Goal: Information Seeking & Learning: Learn about a topic

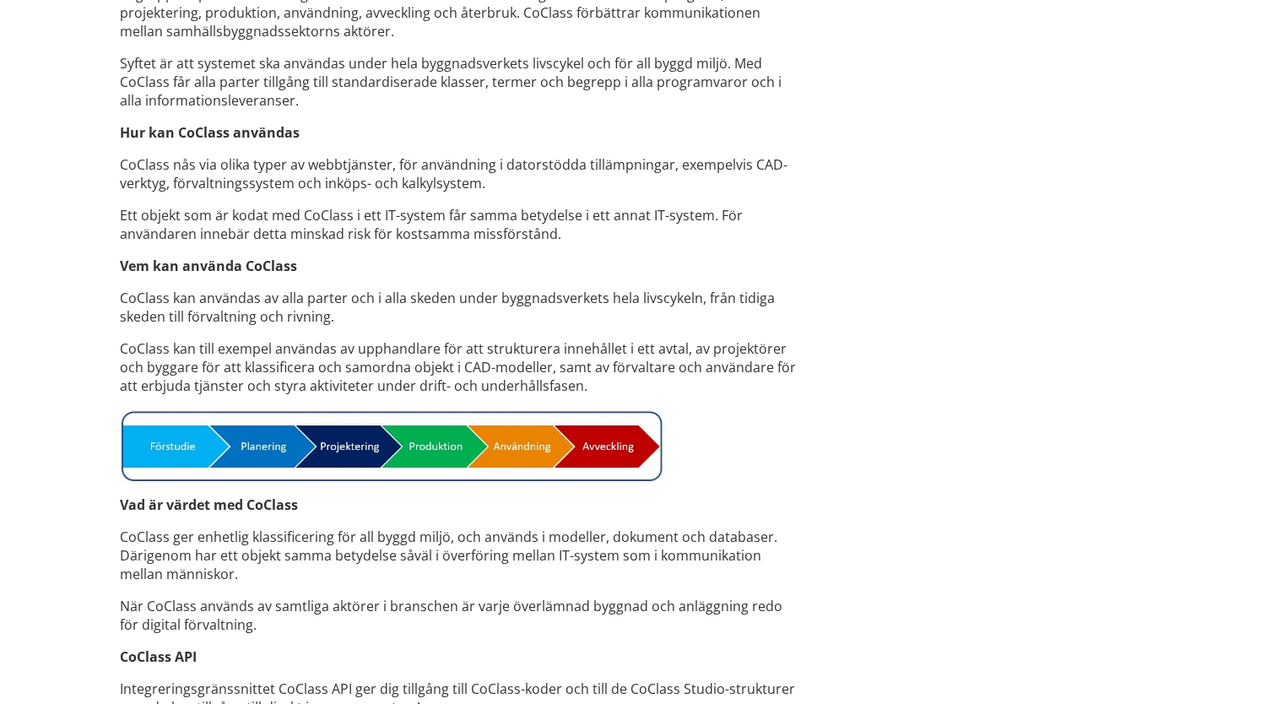
scroll to position [1249, 0]
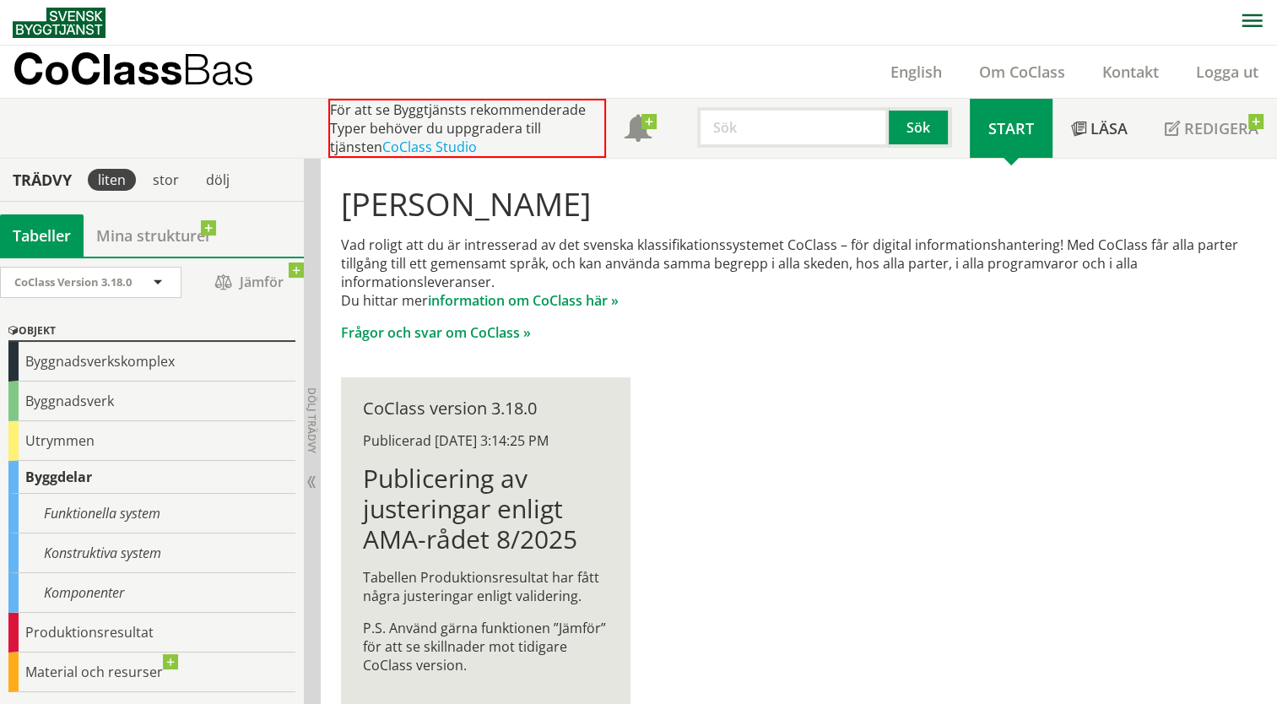
scroll to position [32, 0]
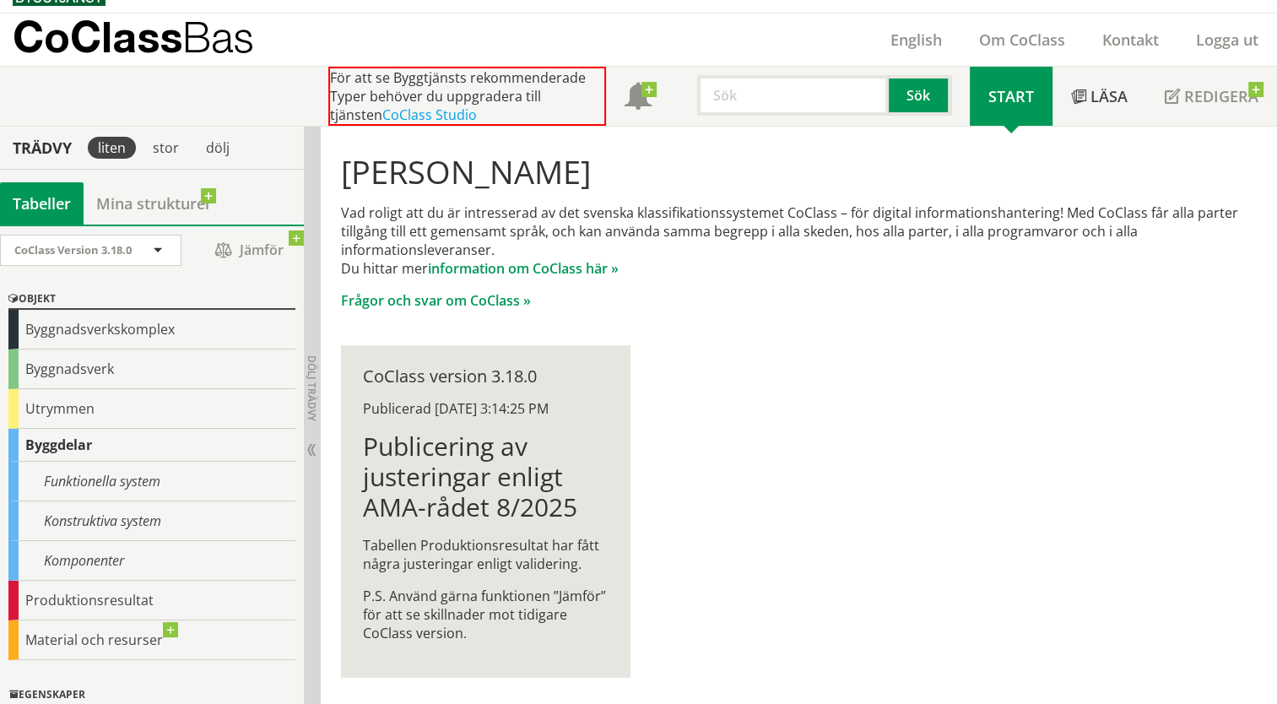
click at [765, 363] on div "[PERSON_NAME] Vad roligt att du är intresserad av det svenska klassifikationssy…" at bounding box center [799, 416] width 956 height 578
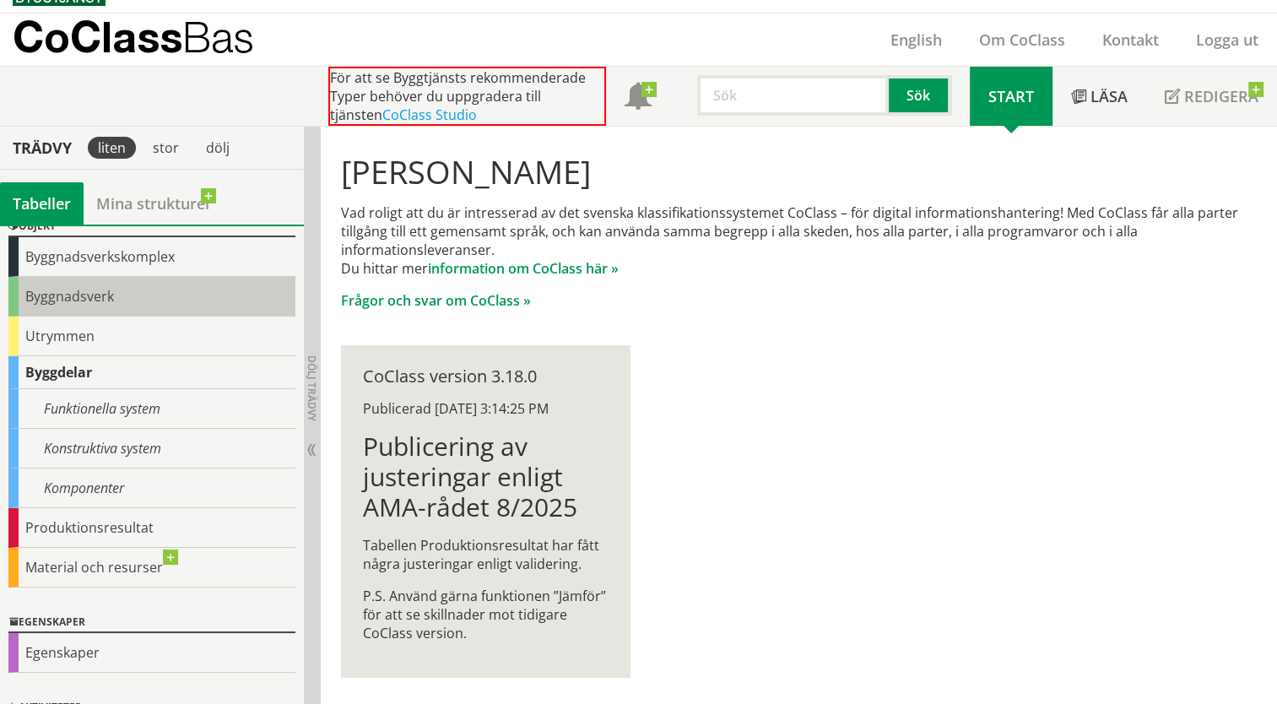
scroll to position [0, 0]
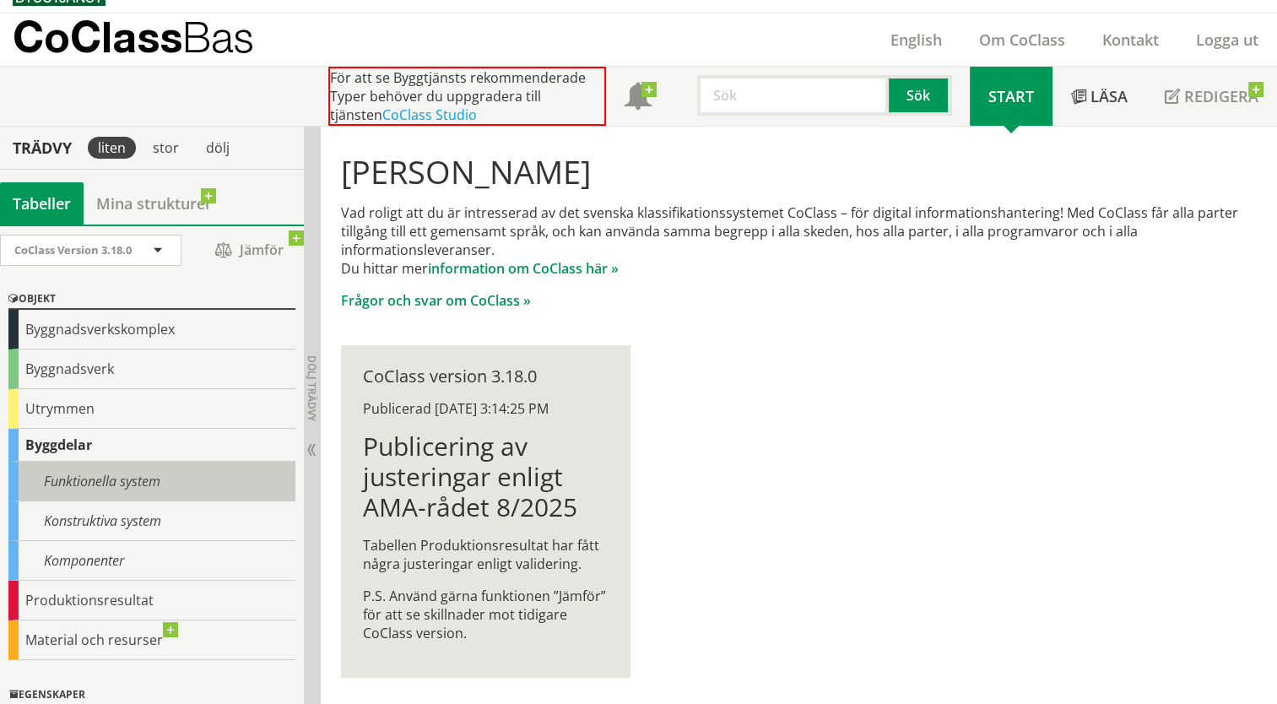
click at [111, 468] on div "Funktionella system" at bounding box center [151, 482] width 287 height 40
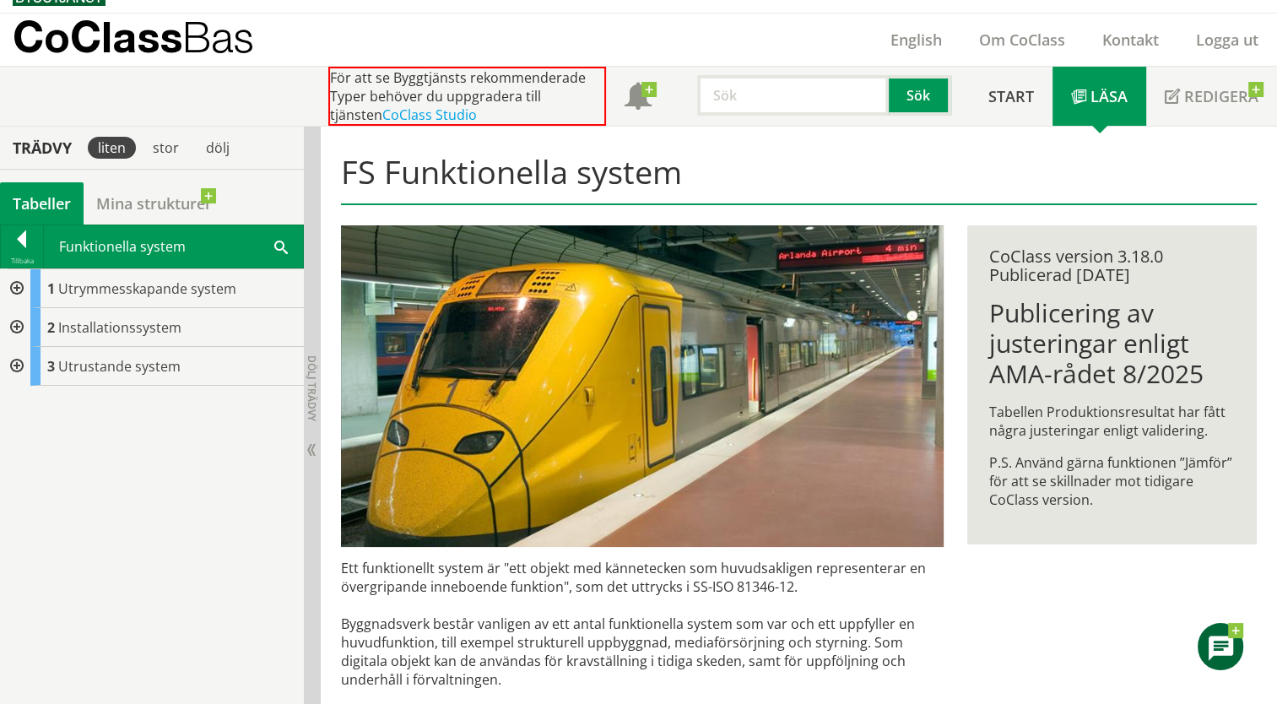
drag, startPoint x: 109, startPoint y: 454, endPoint x: 93, endPoint y: 403, distance: 53.1
click at [108, 454] on div "1 Utrymmesskapande system 2 Installationssystem 3 Utrustande system" at bounding box center [152, 486] width 304 height 436
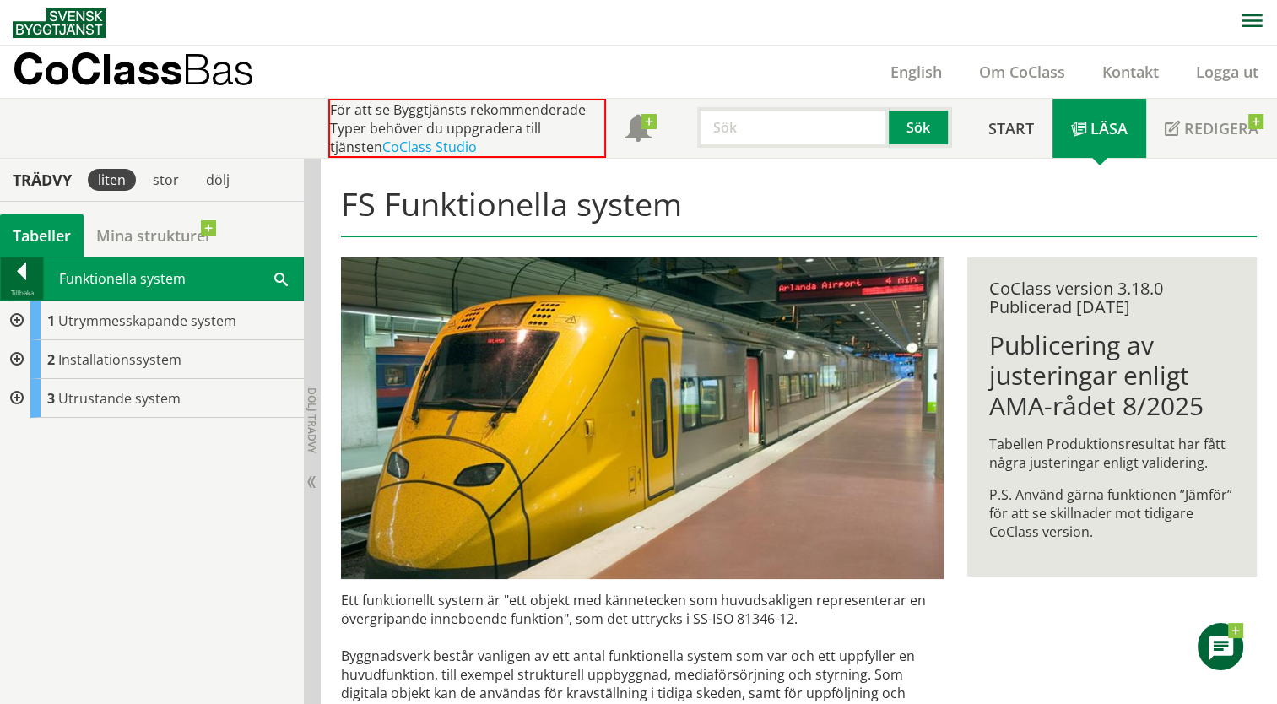
click at [24, 272] on div at bounding box center [22, 275] width 42 height 24
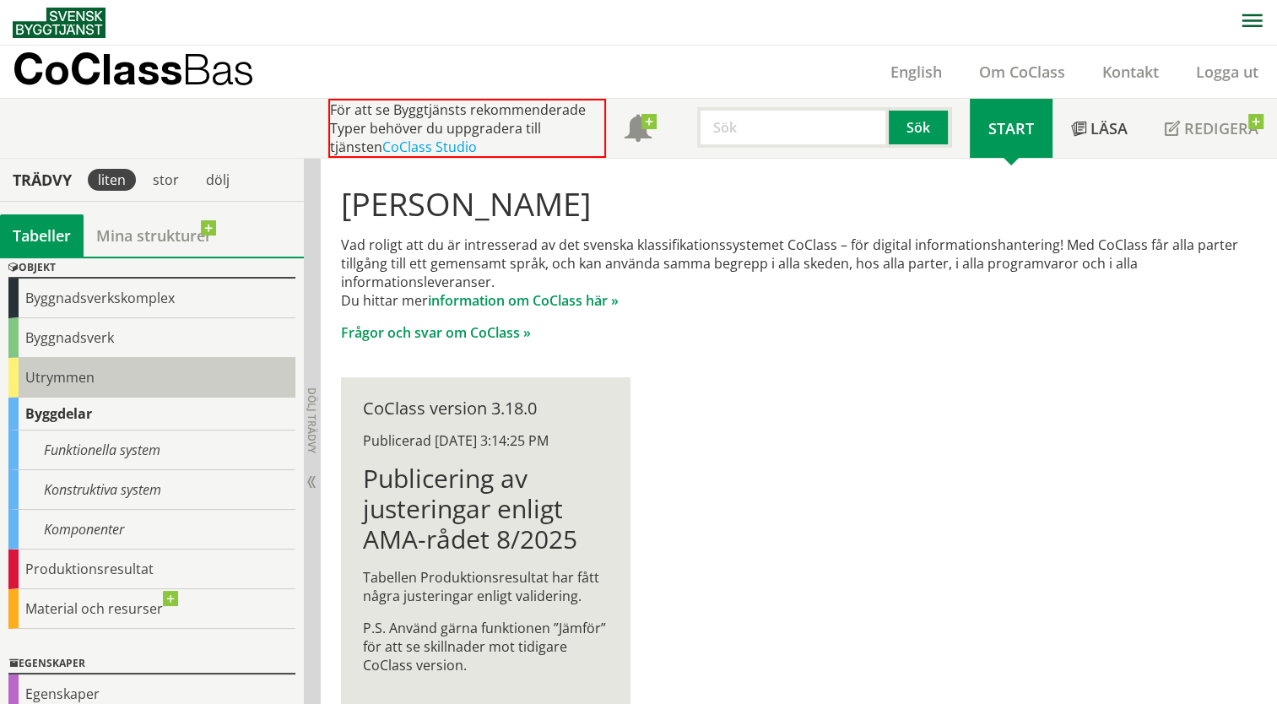
scroll to position [167, 0]
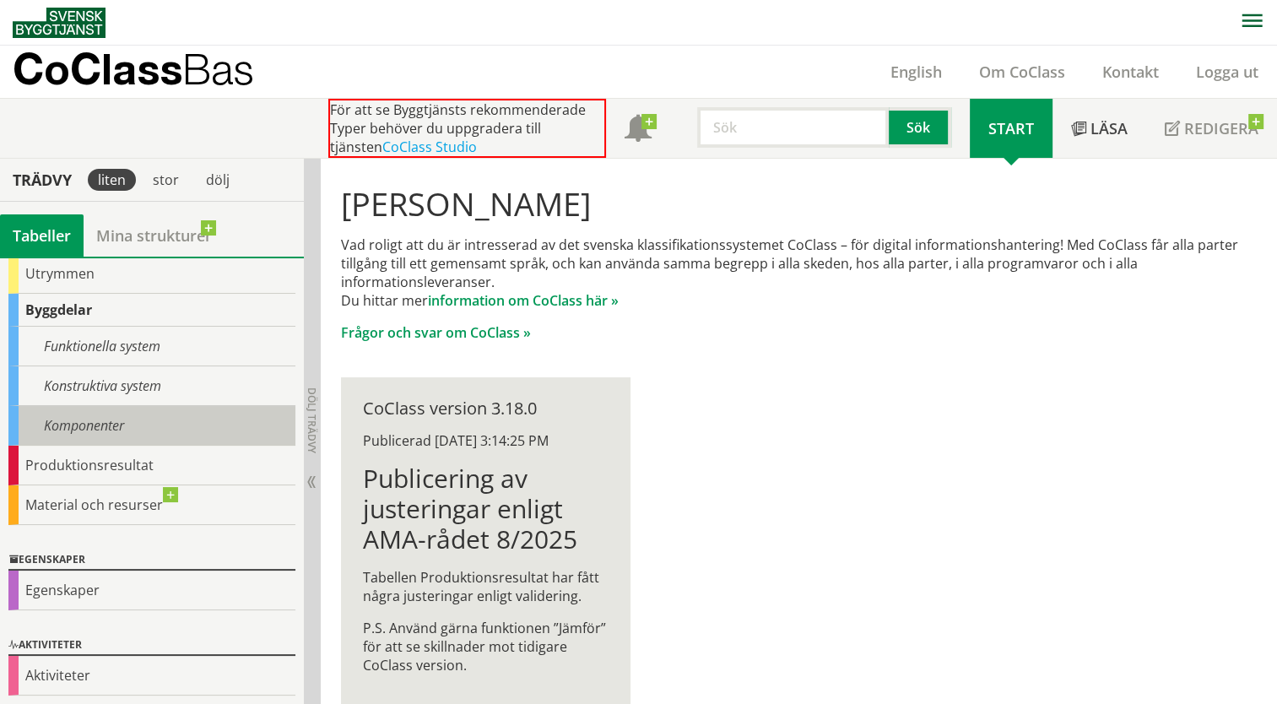
click at [87, 418] on div "Komponenter" at bounding box center [151, 426] width 287 height 40
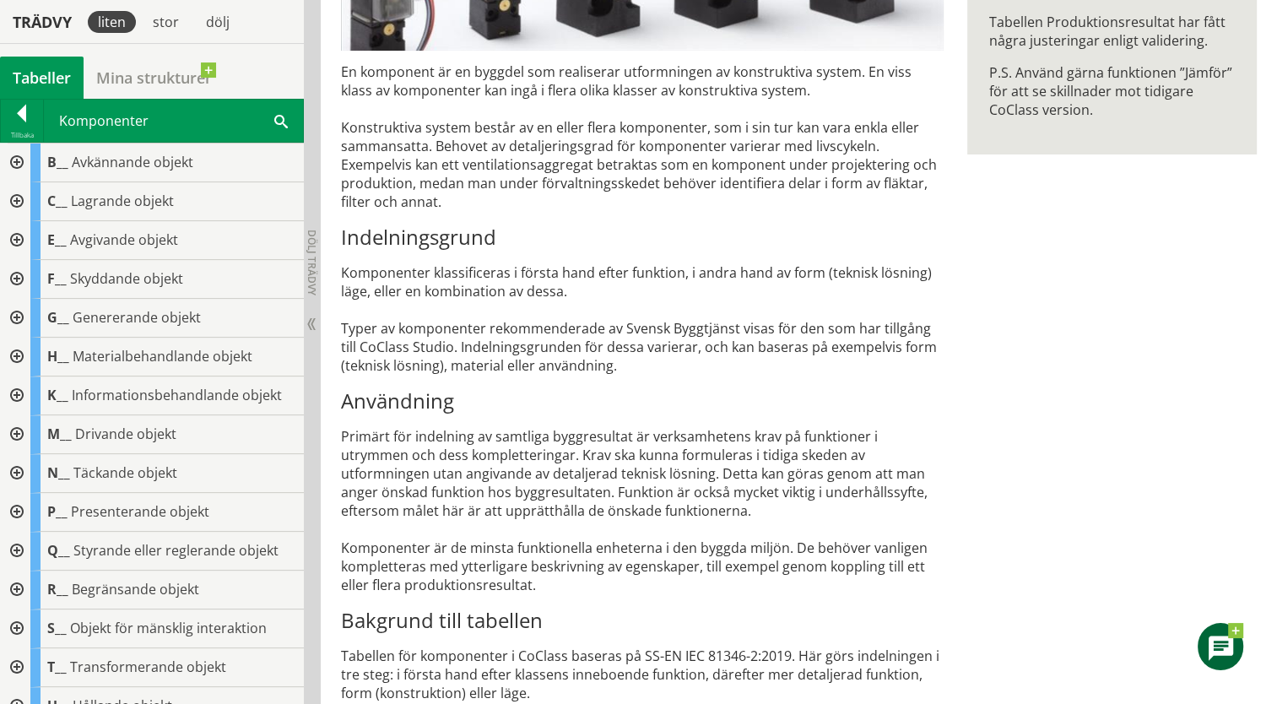
click at [14, 198] on div at bounding box center [15, 201] width 30 height 39
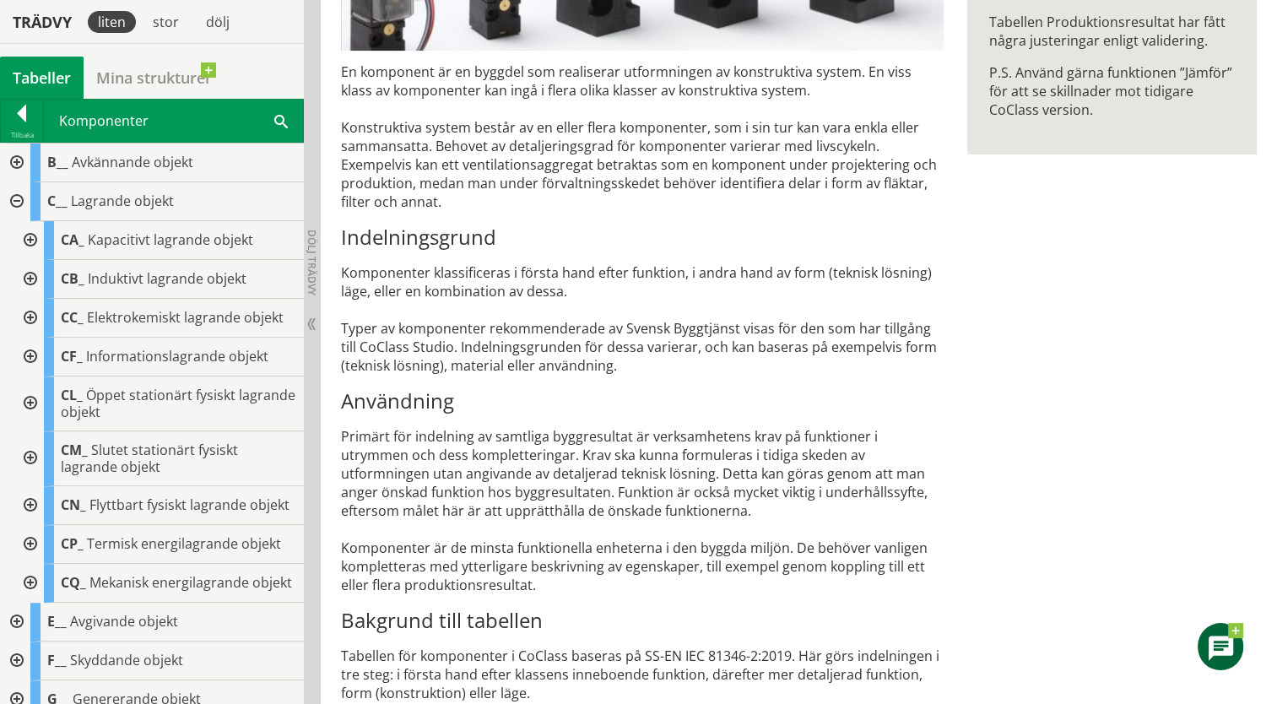
click at [14, 191] on div at bounding box center [15, 201] width 30 height 39
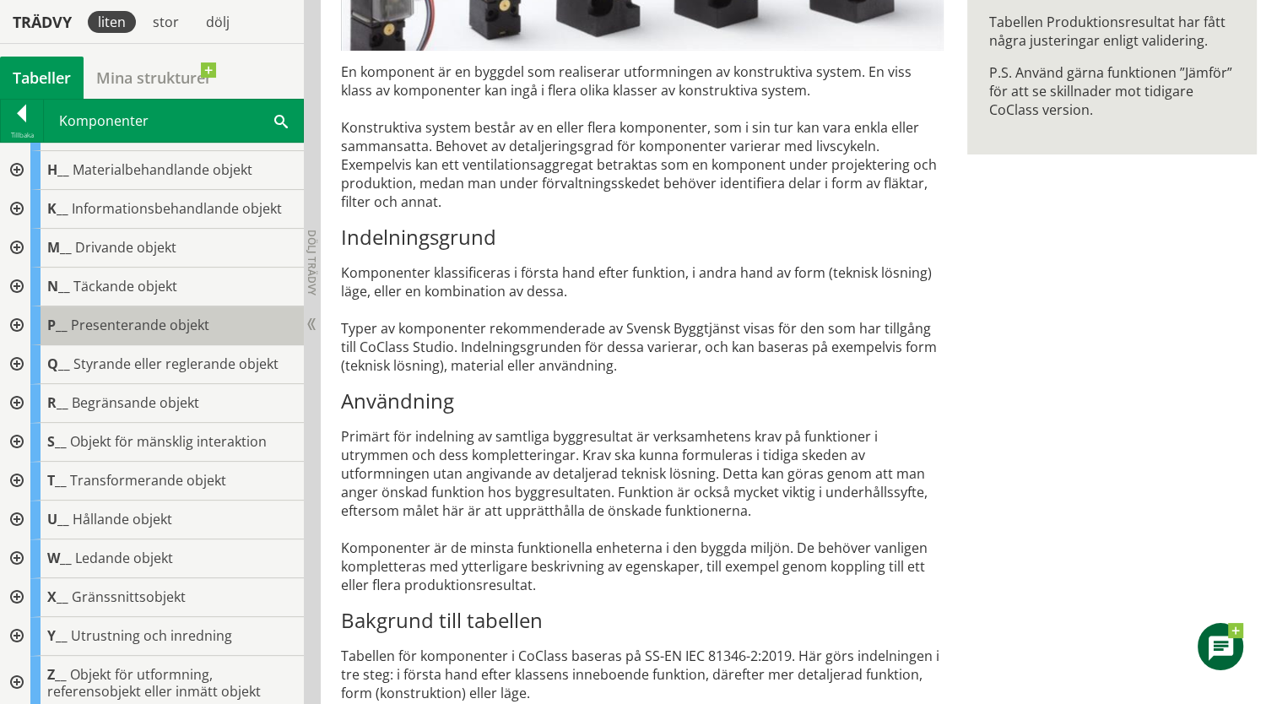
scroll to position [192, 0]
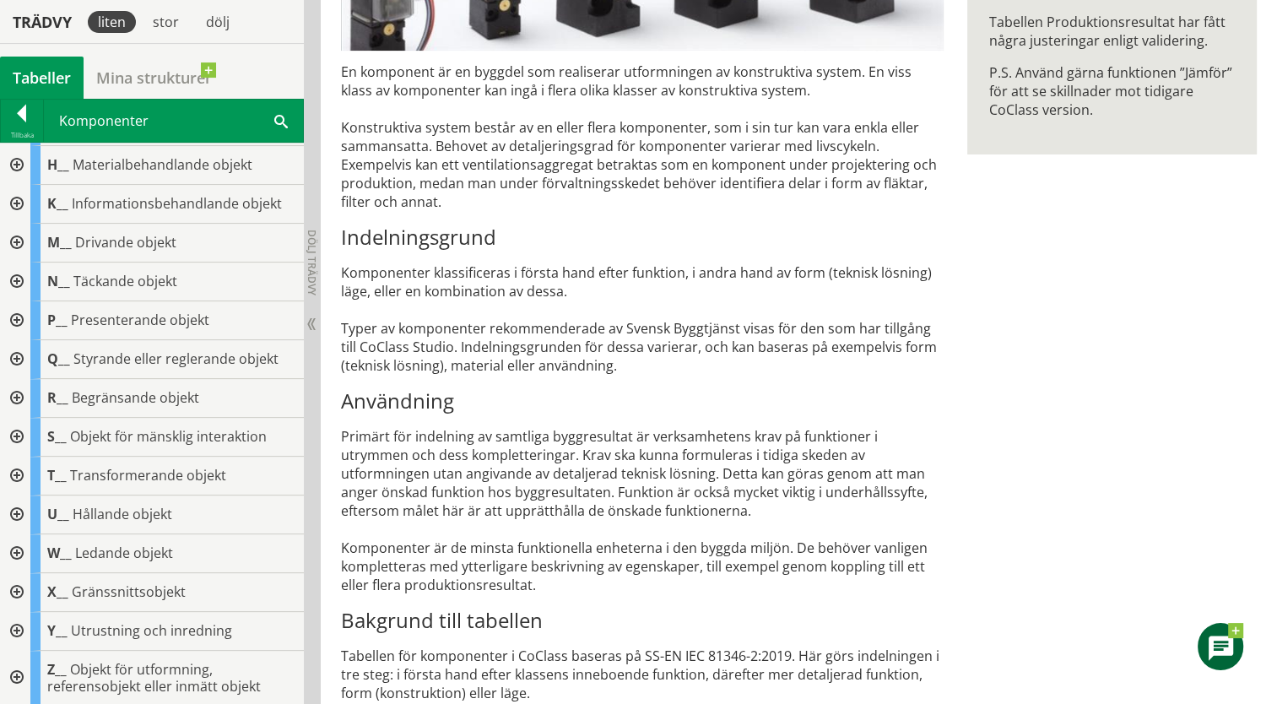
click at [280, 116] on span at bounding box center [281, 120] width 14 height 18
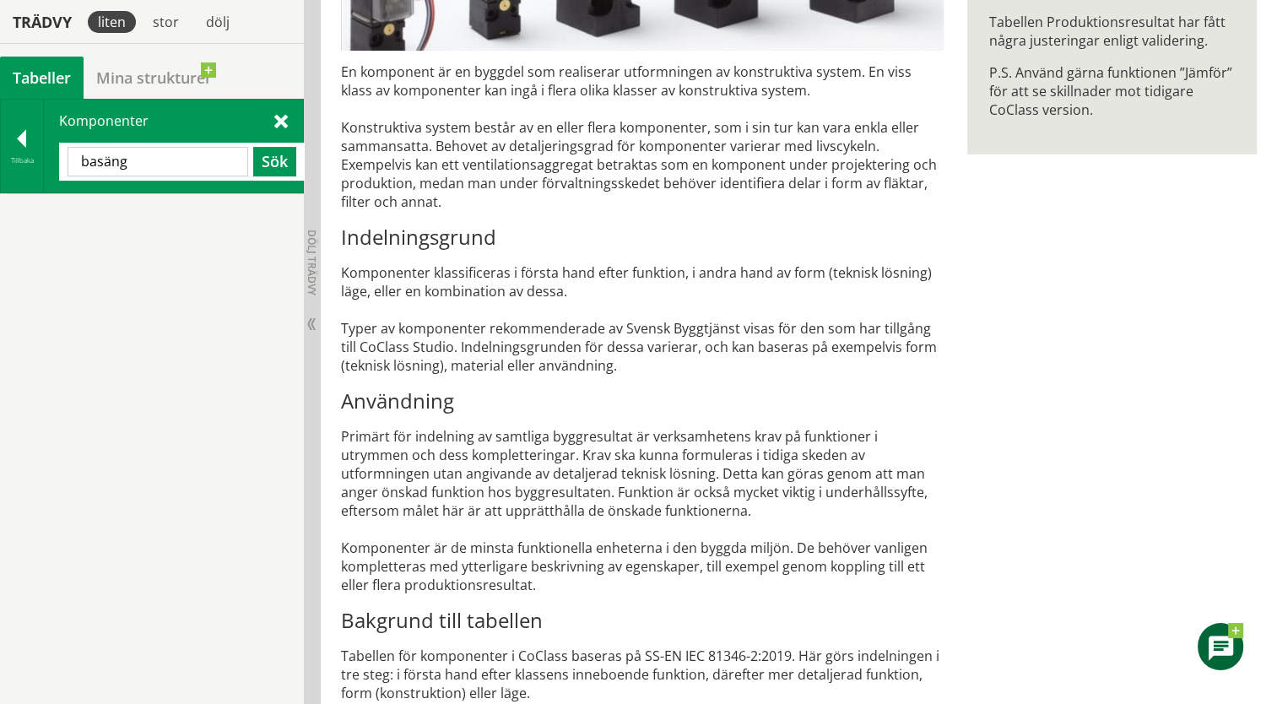
scroll to position [0, 0]
type input "bassäng"
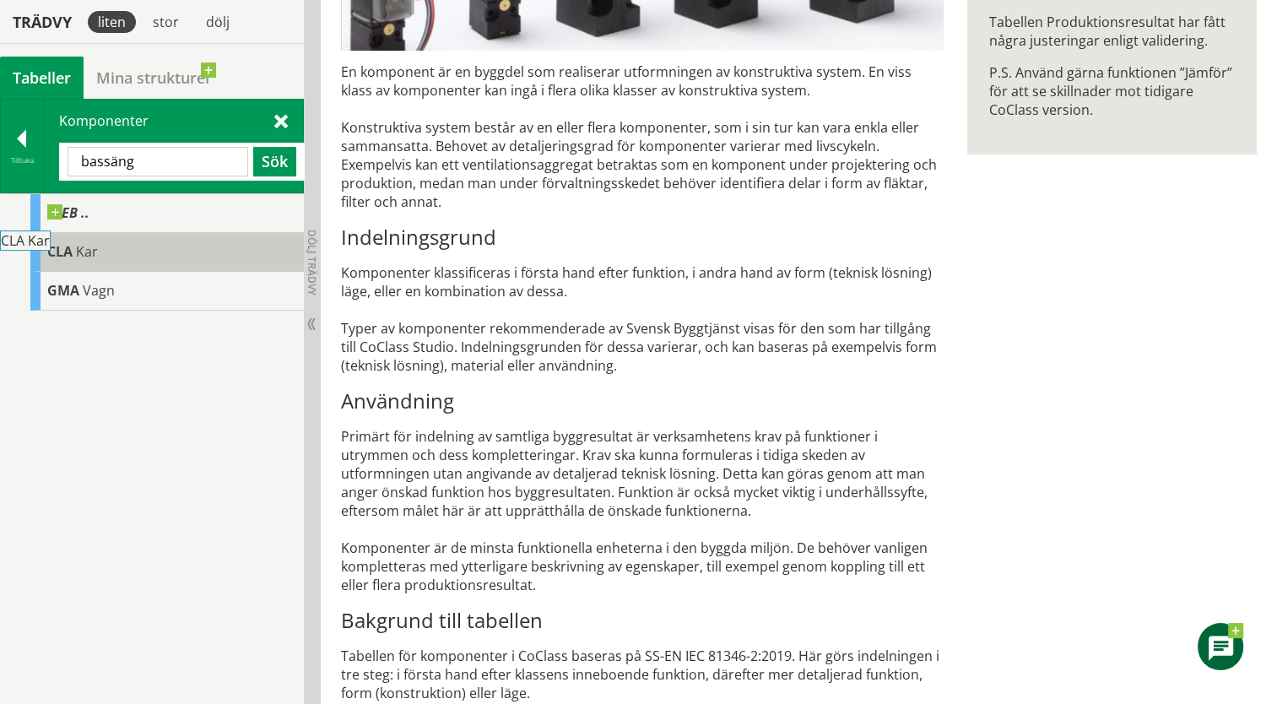
click at [123, 263] on div "CLA Kar" at bounding box center [167, 252] width 274 height 39
click at [78, 251] on span "Kar" at bounding box center [87, 251] width 22 height 19
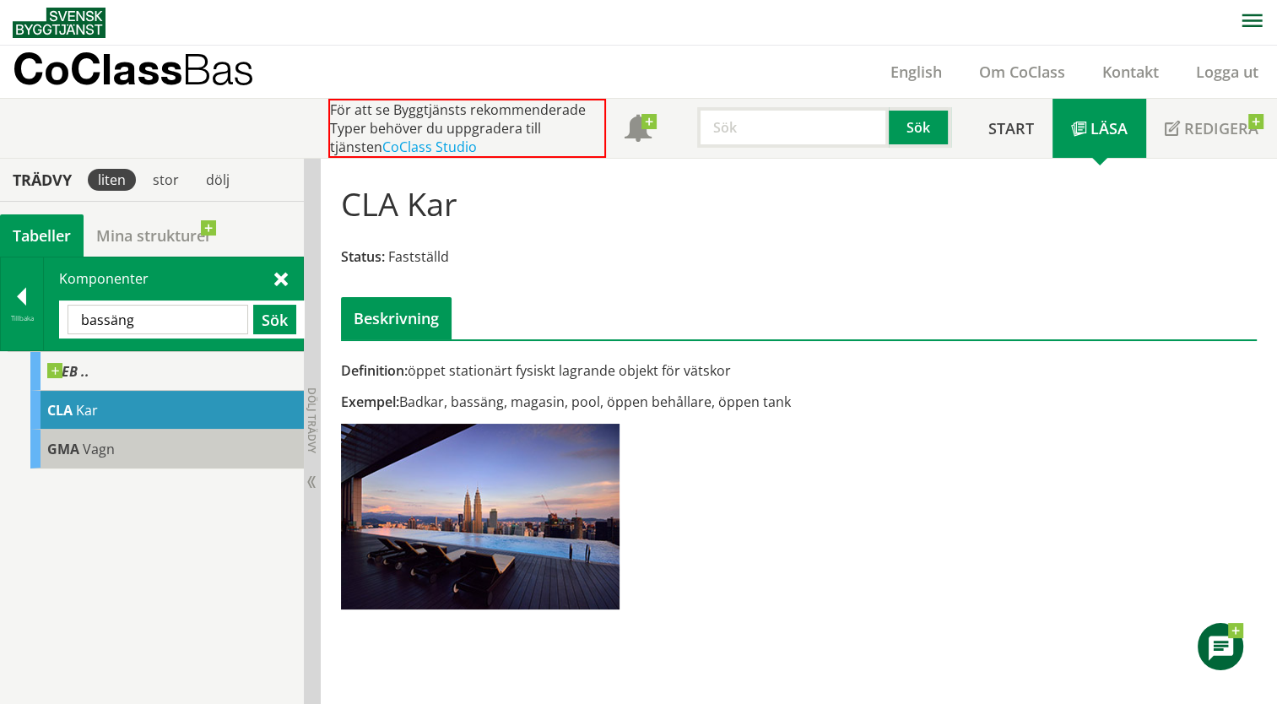
click at [123, 447] on div "GMA Vagn" at bounding box center [167, 449] width 274 height 39
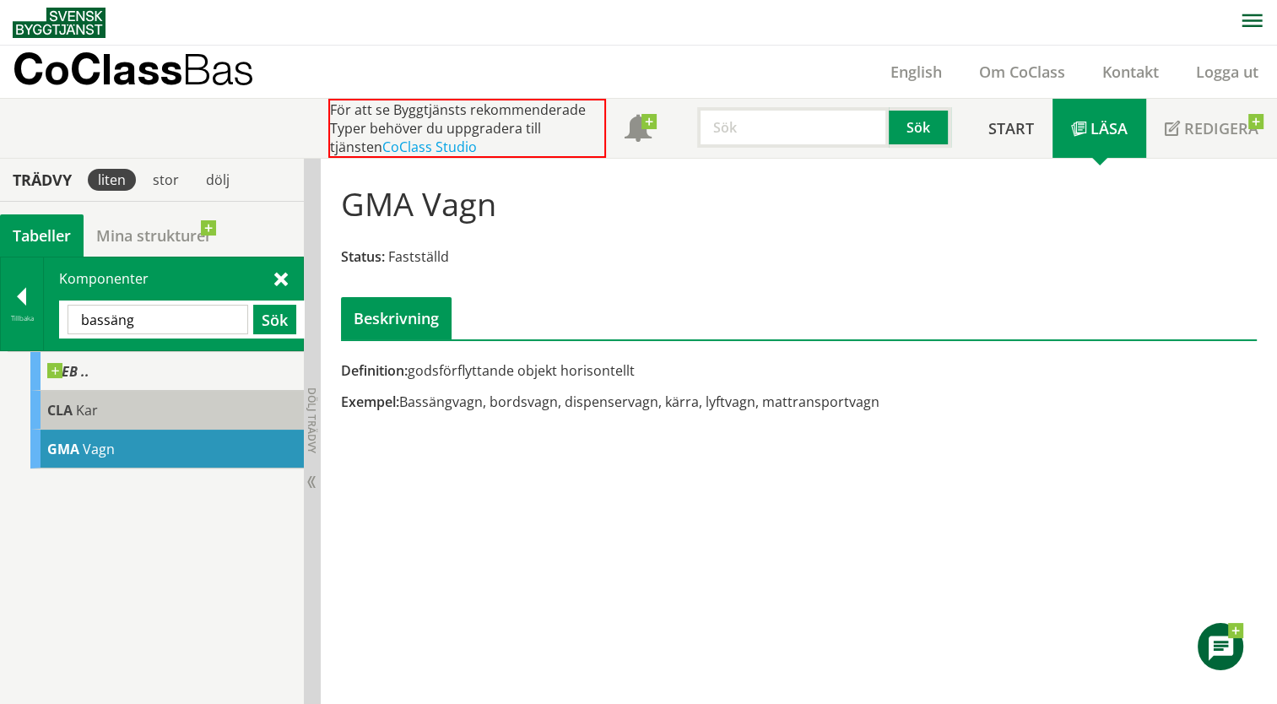
click at [119, 400] on div "CLA Kar" at bounding box center [167, 410] width 274 height 39
click at [68, 407] on span "CLA" at bounding box center [59, 410] width 25 height 19
click at [116, 407] on div "CLA Kar" at bounding box center [167, 410] width 274 height 39
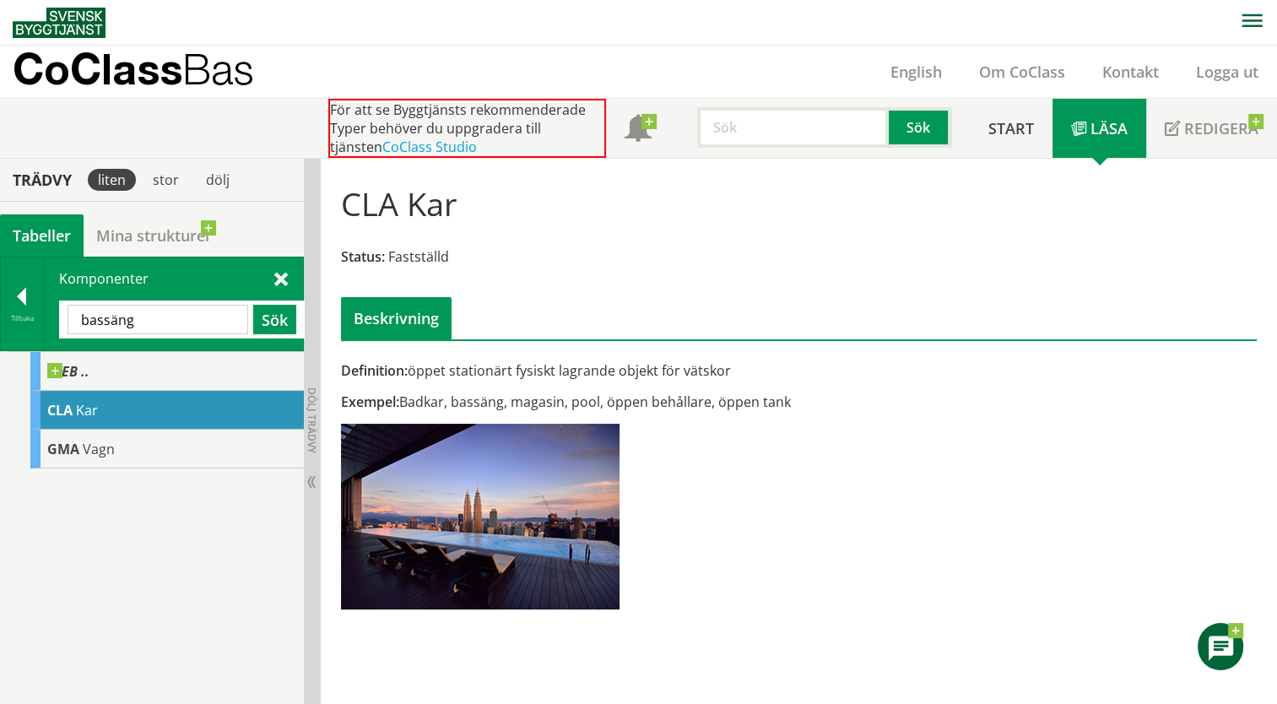
drag, startPoint x: 347, startPoint y: 204, endPoint x: 411, endPoint y: 209, distance: 64.3
click at [411, 209] on h1 "CLA Kar" at bounding box center [399, 203] width 116 height 37
click at [18, 293] on div at bounding box center [22, 300] width 42 height 24
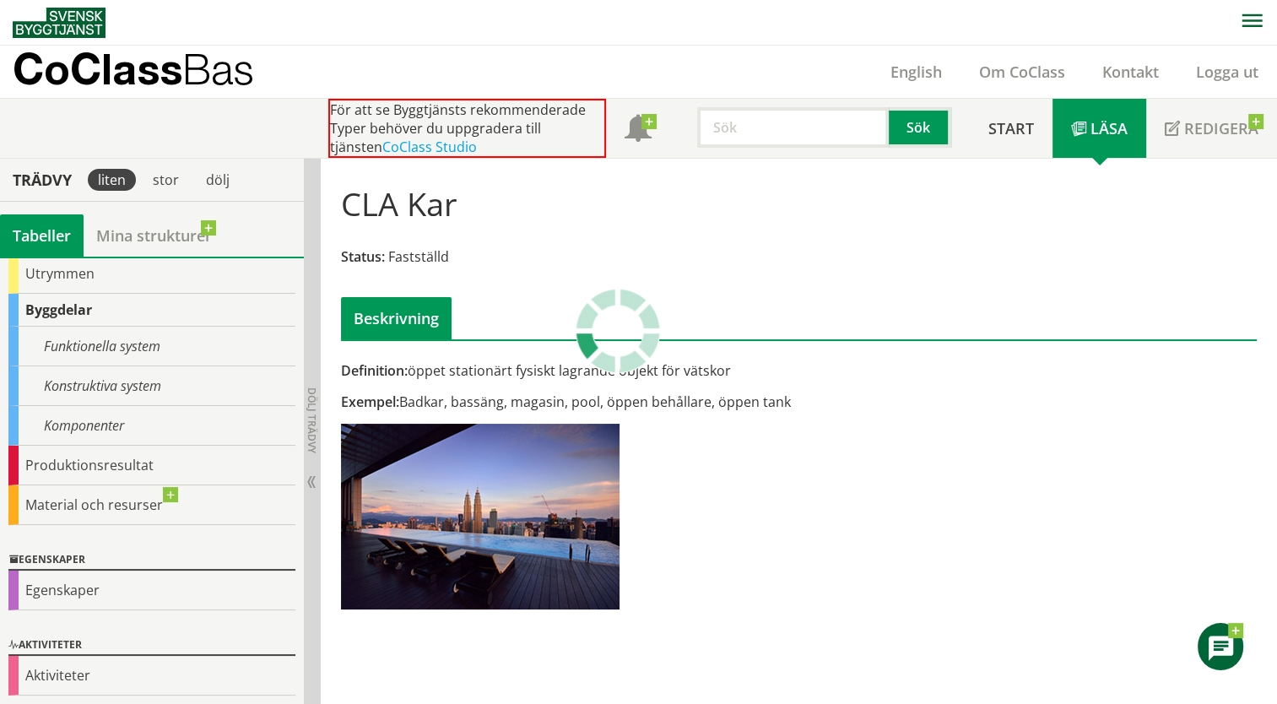
scroll to position [166, 0]
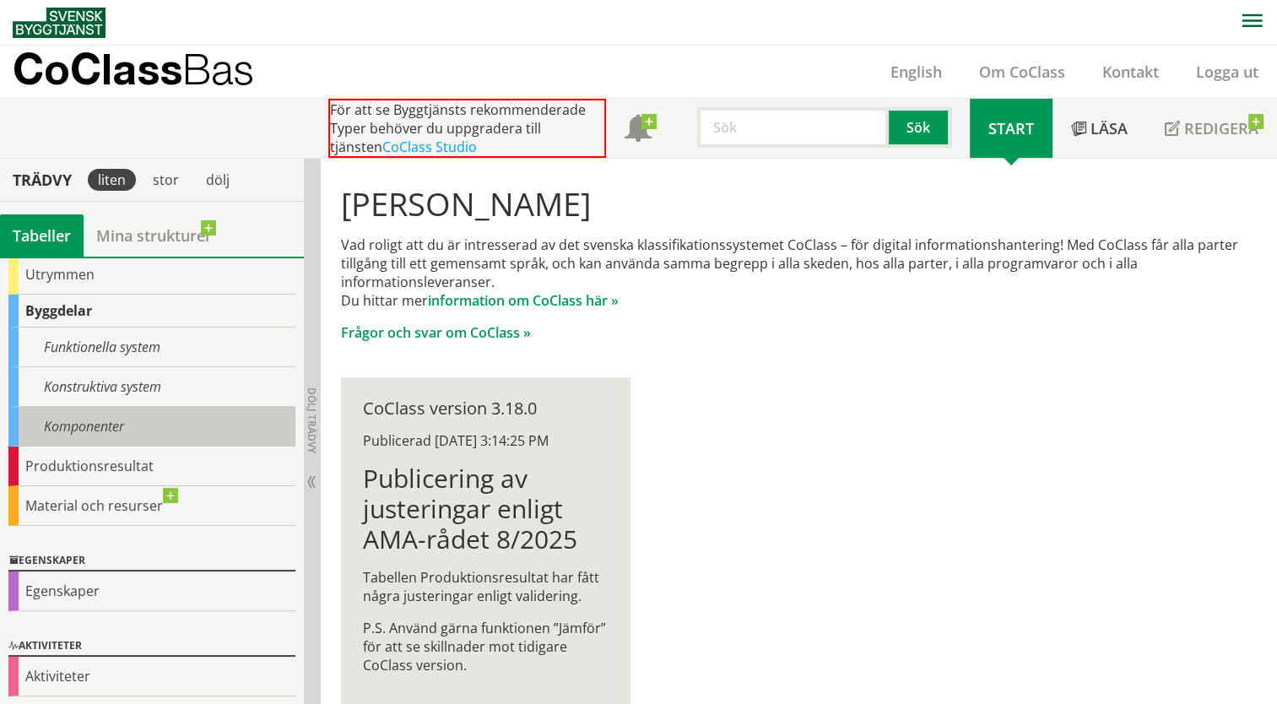
click at [135, 431] on div "Komponenter" at bounding box center [151, 427] width 287 height 40
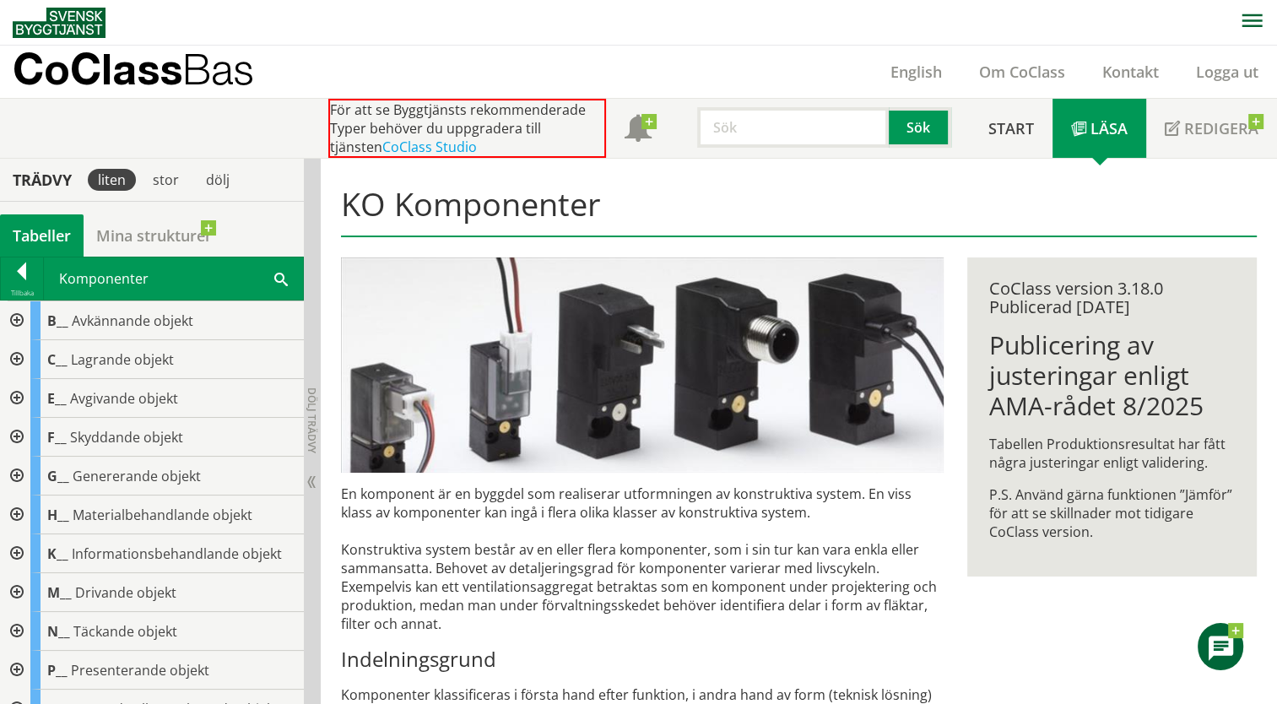
click at [10, 270] on div at bounding box center [22, 275] width 42 height 24
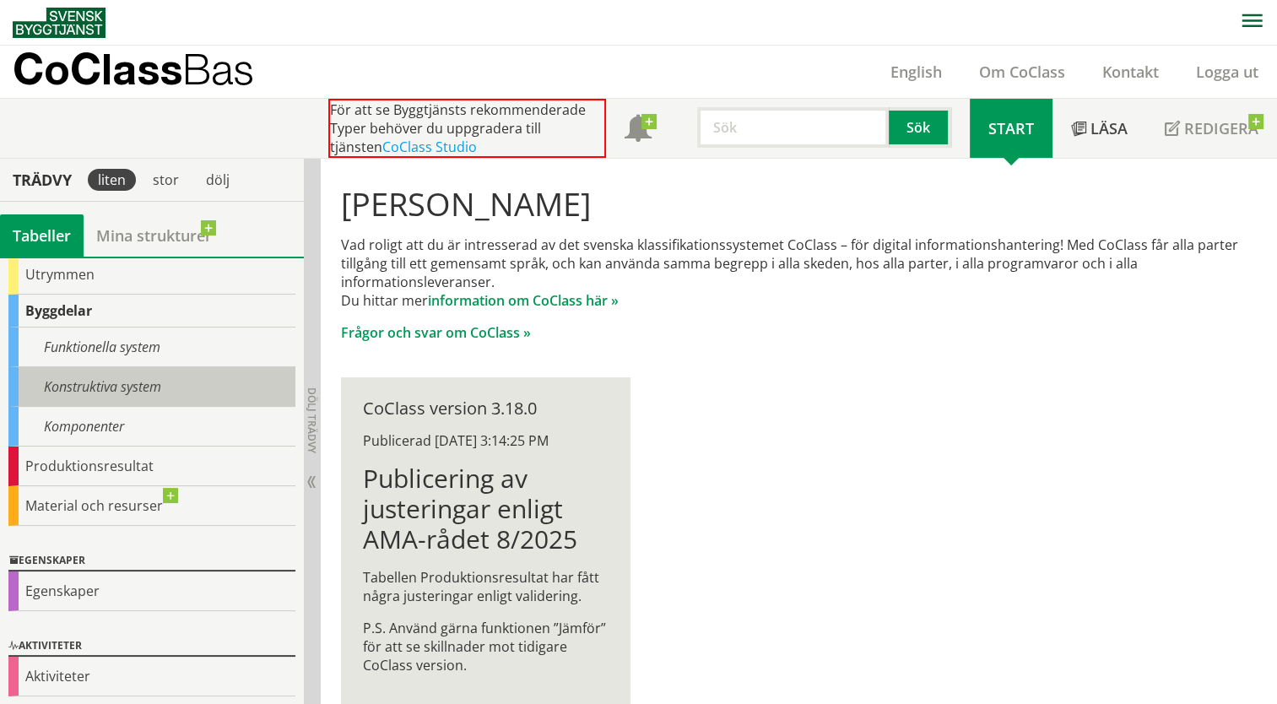
click at [95, 382] on div "Konstruktiva system" at bounding box center [151, 387] width 287 height 40
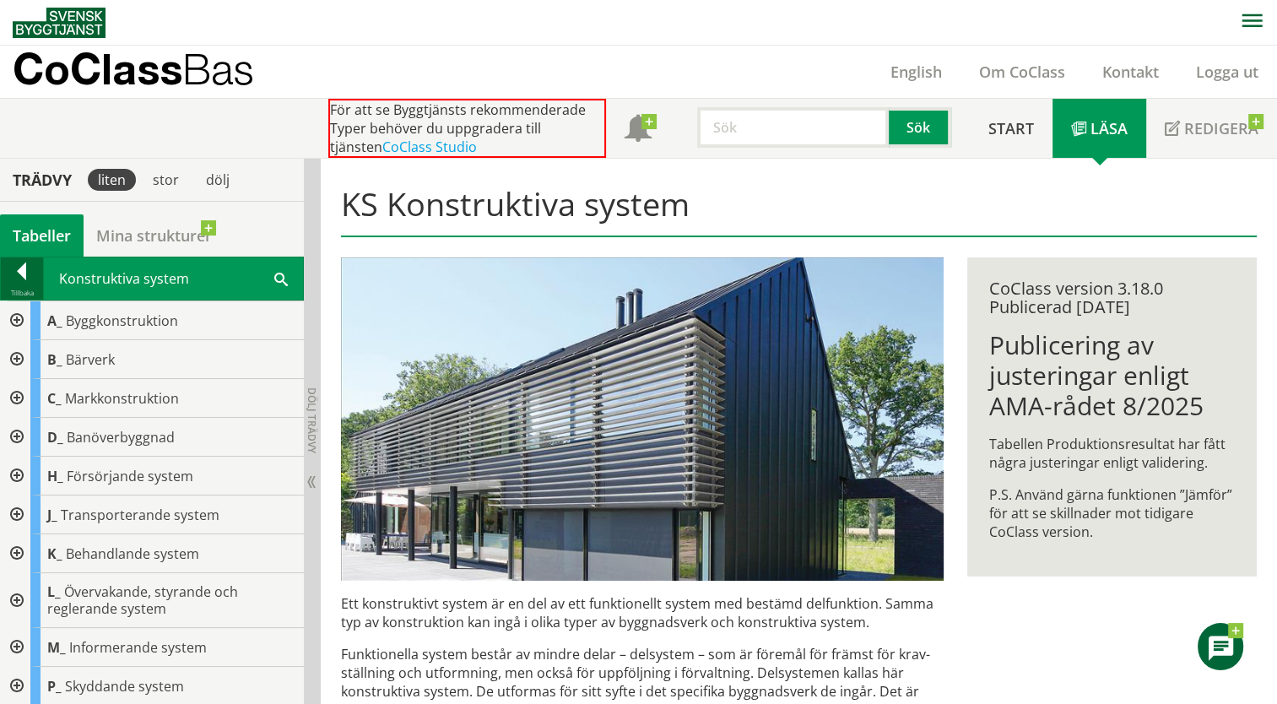
click at [14, 271] on div at bounding box center [22, 275] width 42 height 24
